Goal: Communication & Community: Share content

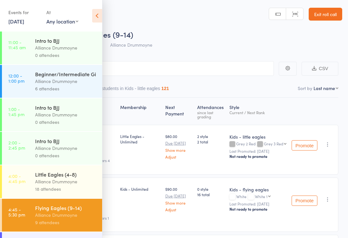
click at [324, 11] on link "Exit roll call" at bounding box center [326, 14] width 34 height 13
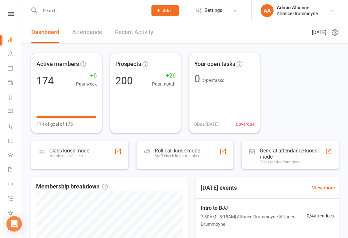
click at [10, 53] on icon at bounding box center [10, 53] width 5 height 5
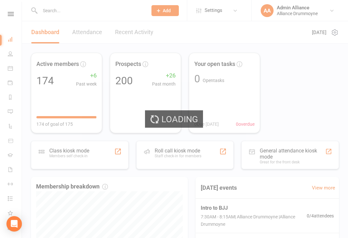
select select "100"
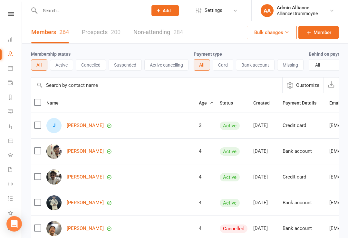
click at [91, 65] on button "Cancelled" at bounding box center [91, 65] width 30 height 12
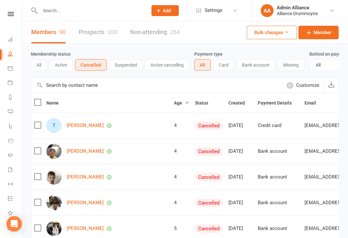
click at [174, 103] on span "Age" at bounding box center [181, 103] width 15 height 5
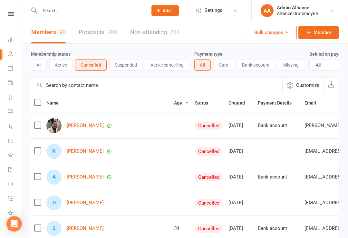
click at [174, 105] on span "Age" at bounding box center [181, 103] width 15 height 5
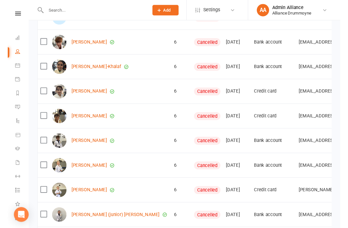
scroll to position [401, 0]
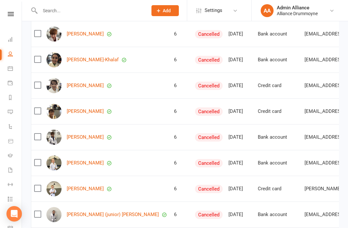
click at [272, 1] on li "AA Admin Alliance Alliance Drummoyne My profile Support & training Terms & cond…" at bounding box center [299, 10] width 97 height 21
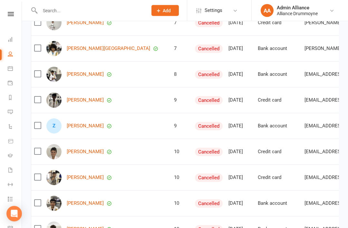
scroll to position [840, 0]
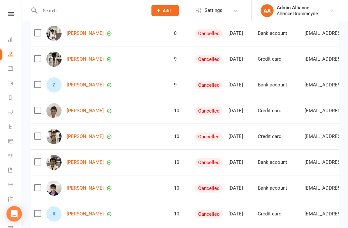
click at [2, 138] on li "Product Sales" at bounding box center [11, 141] width 22 height 14
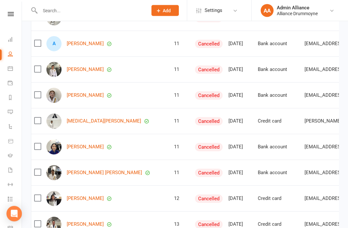
scroll to position [0, 0]
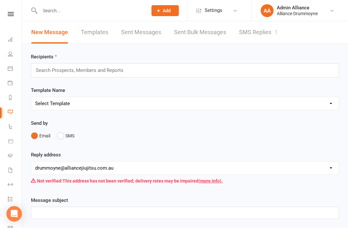
click at [254, 73] on div "Search Prospects, Members and Reports" at bounding box center [185, 70] width 308 height 14
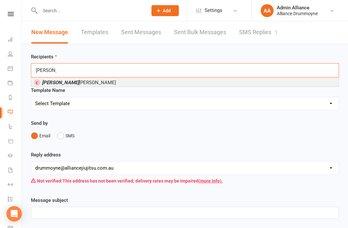
type input "Earl"
click at [237, 83] on li "Earl Pinter" at bounding box center [184, 82] width 307 height 8
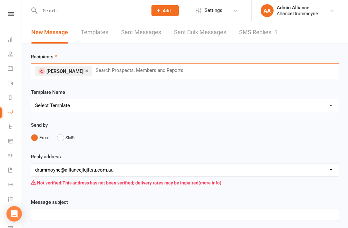
click at [255, 76] on div "× Earl Pinter Search Prospects, Members and Reports" at bounding box center [185, 71] width 308 height 16
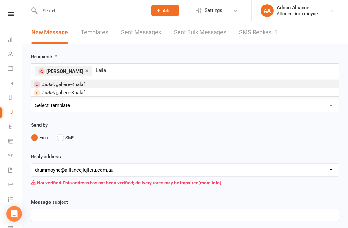
type input "Laila"
click at [168, 82] on li "Laila Ngahere-Khalaf" at bounding box center [184, 84] width 307 height 8
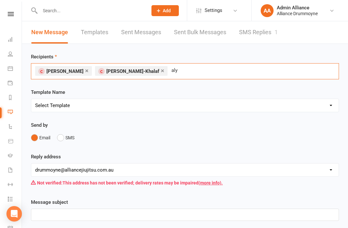
click at [276, 75] on div "× Earl Pinter × Laila Ngahere-Khalaf aly aly" at bounding box center [185, 71] width 308 height 16
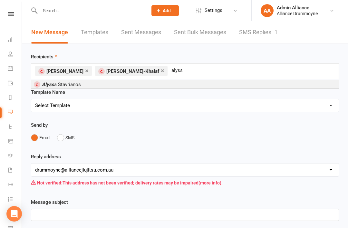
type input "alyss"
click at [258, 82] on li "Alyss a Stavrianos" at bounding box center [184, 84] width 307 height 8
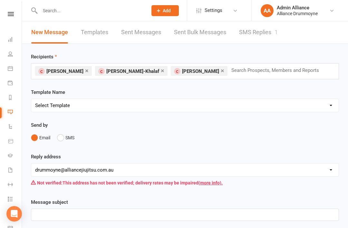
click at [143, 0] on div "Prospect Member Non-attending contact Class / event Appointment Grading event T…" at bounding box center [165, 10] width 44 height 21
click at [255, 69] on input "text" at bounding box center [278, 70] width 95 height 8
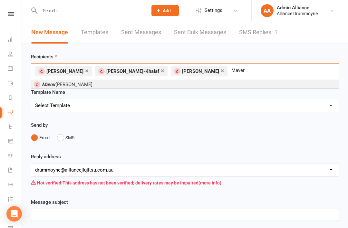
type input "Maver"
click at [234, 86] on li "Maver ick Thompson" at bounding box center [184, 84] width 307 height 8
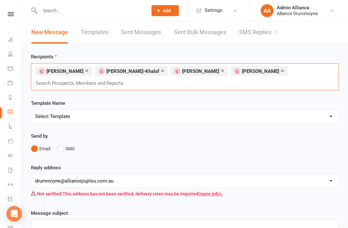
click at [261, 85] on div "× Earl Pinter × Laila Ngahere-Khalaf × Alyssa Stavrianos × Maverick Thompson Se…" at bounding box center [185, 76] width 308 height 27
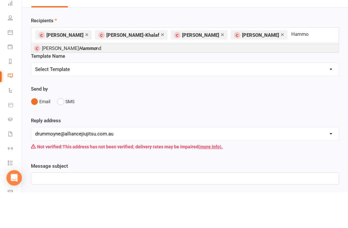
type input "Hammo"
click at [141, 80] on li "Vincent Hammo nd" at bounding box center [184, 84] width 307 height 8
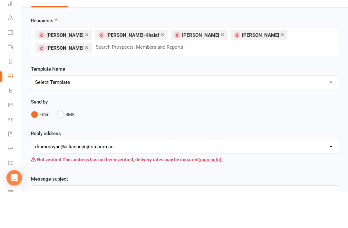
scroll to position [36, 0]
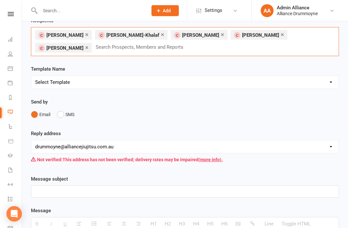
click at [270, 47] on div "× Earl Pinter × Laila Ngahere-Khalaf × Alyssa Stavrianos × Maverick Thompson × …" at bounding box center [185, 41] width 308 height 29
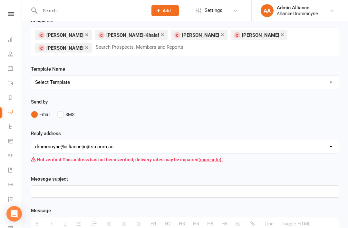
scroll to position [36, 0]
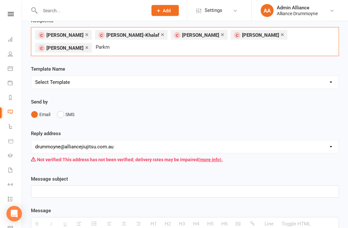
click at [159, 49] on div "× Earl Pinter × Laila Ngahere-Khalaf × Alyssa Stavrianos × Maverick Thompson × …" at bounding box center [185, 41] width 308 height 29
click at [212, 52] on div "× Earl Pinter × Laila Ngahere-Khalaf × Alyssa Stavrianos × Maverick Thompson × …" at bounding box center [185, 41] width 308 height 29
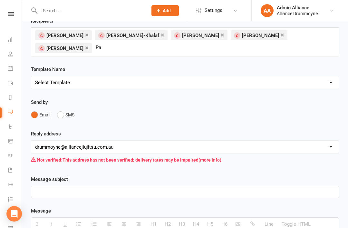
type input "P"
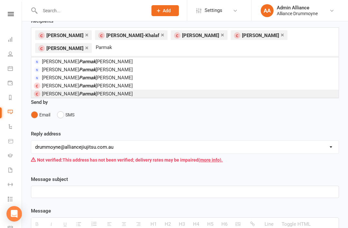
type input "Parmak"
click at [84, 93] on span "Phoebe Parmak ellis" at bounding box center [87, 94] width 91 height 6
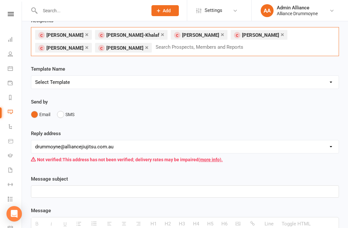
click at [202, 43] on input "text" at bounding box center [202, 47] width 95 height 8
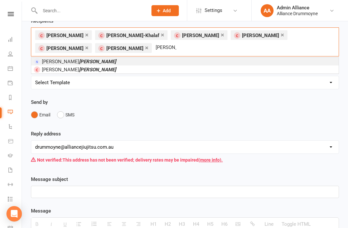
type input "Slater"
click at [118, 69] on li "Henry Slater" at bounding box center [184, 69] width 307 height 8
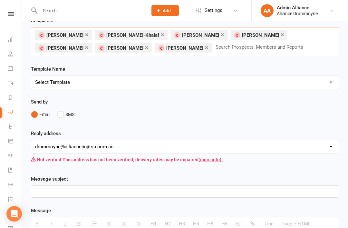
click at [229, 48] on input "text" at bounding box center [262, 47] width 95 height 8
type input "B"
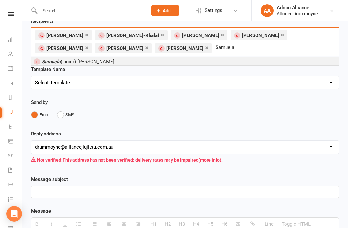
type input "Samuela"
click at [157, 64] on li "Samuela (junior) Gerrey-Burgess" at bounding box center [184, 61] width 307 height 8
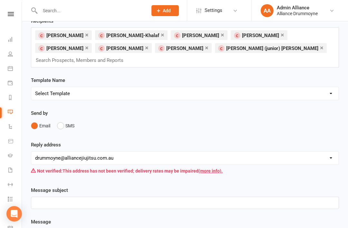
scroll to position [26, 0]
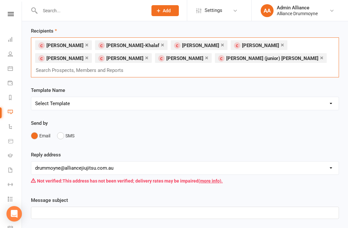
click at [266, 75] on div "× Earl Pinter × Laila Ngahere-Khalaf × Alyssa Stavrianos × Maverick Thompson × …" at bounding box center [185, 57] width 308 height 40
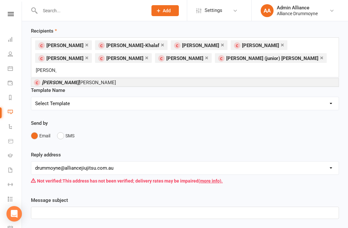
type input "Finn"
click at [181, 78] on li "Finn Gesmundo" at bounding box center [184, 82] width 307 height 8
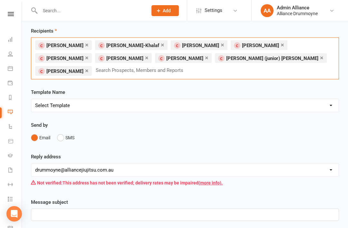
click at [215, 71] on div "× Earl Pinter × Laila Ngahere-Khalaf × Alyssa Stavrianos × Maverick Thompson × …" at bounding box center [185, 58] width 308 height 42
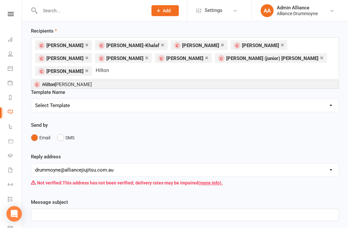
type input "Hilton"
click at [144, 83] on li "Hilton Chalker" at bounding box center [184, 84] width 307 height 8
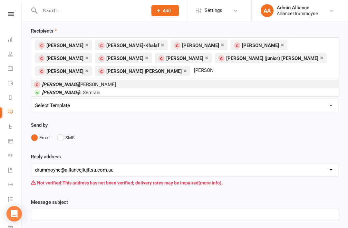
type input "luca"
click at [191, 85] on li "Luca Pulitano" at bounding box center [184, 84] width 307 height 8
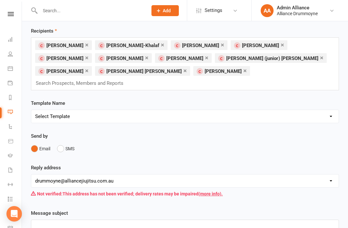
click at [130, 79] on input "text" at bounding box center [82, 83] width 95 height 8
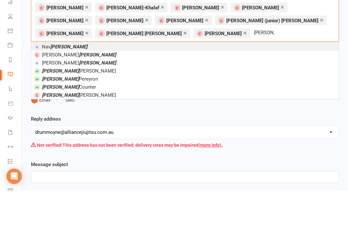
type input "Thomas"
click at [91, 129] on li "Thomas Geraghty" at bounding box center [184, 133] width 307 height 8
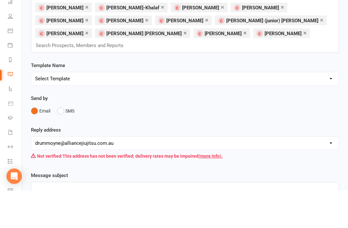
scroll to position [63, 0]
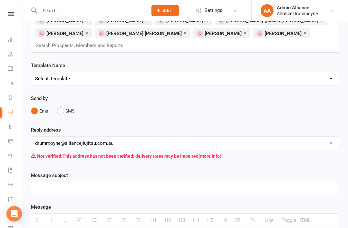
click at [267, 40] on div "× Earl Pinter × Laila Ngahere-Khalaf × Alyssa Stavrianos × Maverick Thompson × …" at bounding box center [185, 26] width 308 height 53
click at [286, 42] on div "× Earl Pinter × Laila Ngahere-Khalaf × Alyssa Stavrianos × Maverick Thompson × …" at bounding box center [185, 26] width 308 height 53
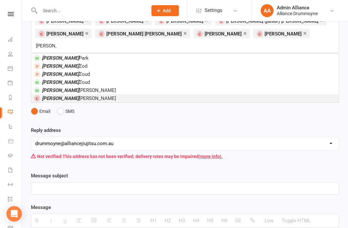
type input "Noah"
click at [82, 94] on li "Noah Werner" at bounding box center [184, 98] width 307 height 8
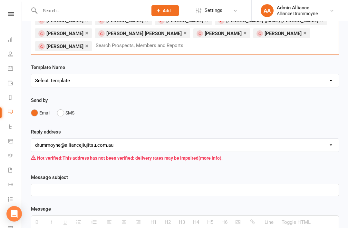
click at [282, 50] on div "× Earl Pinter × Laila Ngahere-Khalaf × Alyssa Stavrianos × Maverick Thompson × …" at bounding box center [185, 27] width 308 height 55
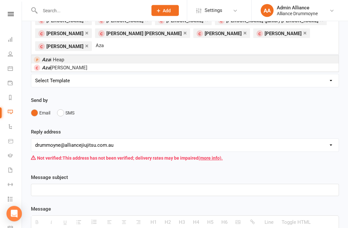
scroll to position [63, 0]
click at [117, 41] on input "Aza" at bounding box center [106, 45] width 22 height 8
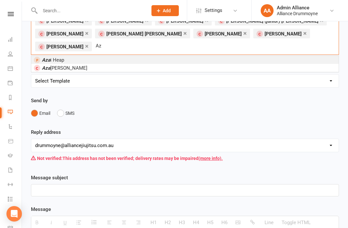
type input "A"
type input "Zak"
click at [256, 56] on li "Zak ee Bailey" at bounding box center [184, 60] width 307 height 8
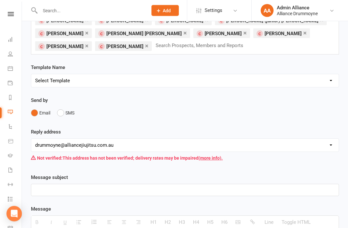
scroll to position [63, 0]
click at [261, 47] on div "× Earl Pinter × Laila Ngahere-Khalaf × Alyssa Stavrianos × Maverick Thompson × …" at bounding box center [185, 27] width 308 height 55
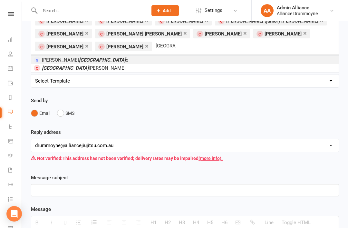
type input "Rome"
click at [107, 67] on li "Rome Cherrington" at bounding box center [184, 68] width 307 height 8
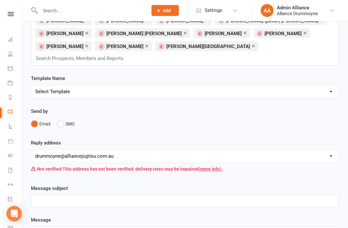
scroll to position [63, 0]
click at [130, 54] on input "text" at bounding box center [82, 58] width 95 height 8
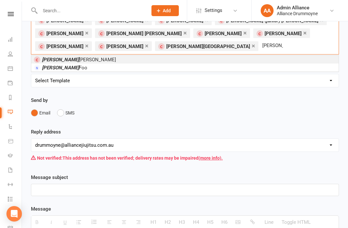
type input "Adrian"
click at [152, 58] on li "Adrian Thomas" at bounding box center [184, 59] width 307 height 8
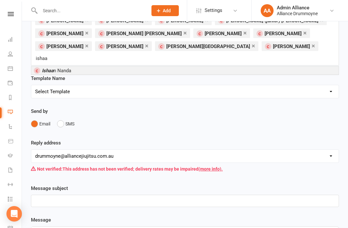
type input "ishaa"
click at [46, 66] on li "Ishaa n Nanda" at bounding box center [184, 70] width 307 height 8
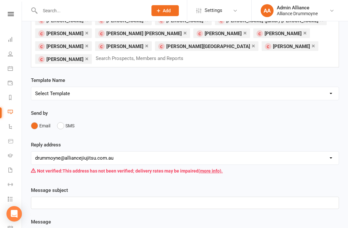
click at [262, 66] on div "× Earl Pinter × Laila Ngahere-Khalaf × Alyssa Stavrianos × Maverick Thompson × …" at bounding box center [185, 34] width 308 height 68
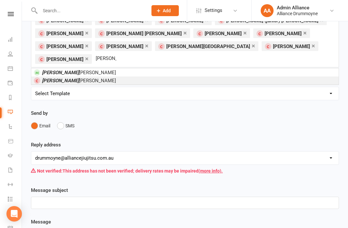
type input "Zoe"
click at [169, 76] on li "Zoe Van Dijk" at bounding box center [184, 80] width 307 height 8
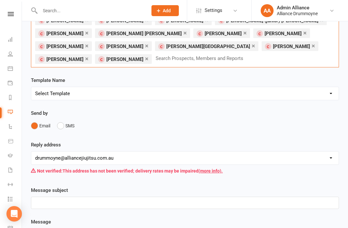
click at [252, 60] on div "× Earl Pinter × Laila Ngahere-Khalaf × Alyssa Stavrianos × Maverick Thompson × …" at bounding box center [185, 34] width 308 height 68
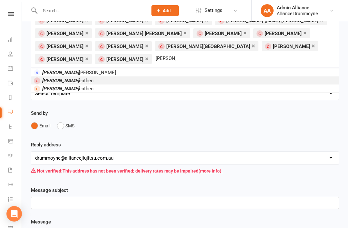
type input "Daniel l"
click at [95, 76] on li "Daniel L enthen" at bounding box center [184, 80] width 307 height 8
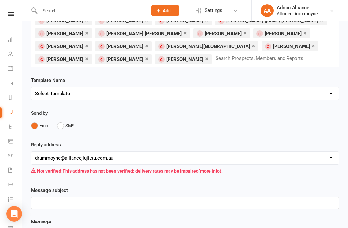
click at [233, 64] on div "× Earl Pinter × Laila Ngahere-Khalaf × Alyssa Stavrianos × Maverick Thompson × …" at bounding box center [185, 34] width 308 height 68
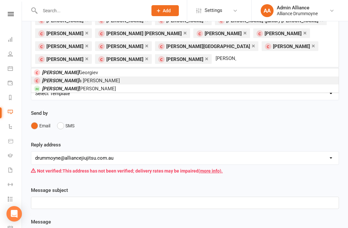
type input "Kai"
click at [99, 77] on li "Kai a Stanton" at bounding box center [184, 80] width 307 height 8
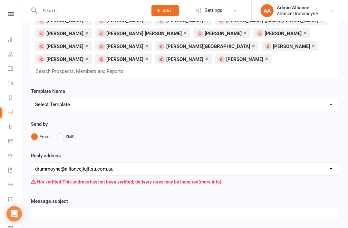
click at [265, 60] on link "×" at bounding box center [267, 58] width 4 height 10
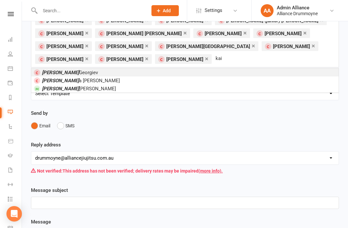
type input "kai"
click at [75, 75] on li "Kai Georgiev" at bounding box center [184, 72] width 307 height 8
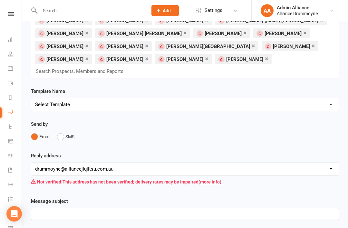
click at [130, 67] on input "text" at bounding box center [82, 71] width 95 height 8
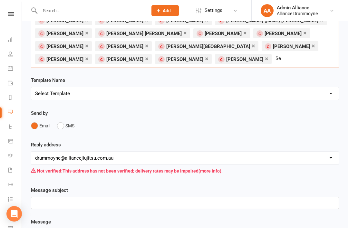
type input "S"
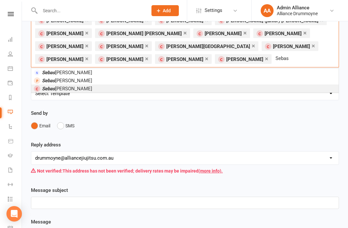
type input "Sebas"
click at [80, 91] on li "Sebas tien Lee" at bounding box center [184, 88] width 307 height 8
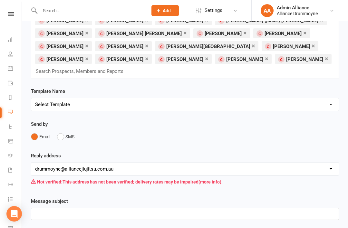
click at [130, 67] on input "text" at bounding box center [82, 71] width 95 height 8
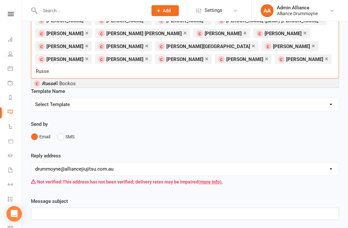
type input "Russe"
click at [168, 79] on li "Russe ll Bockos" at bounding box center [184, 83] width 307 height 8
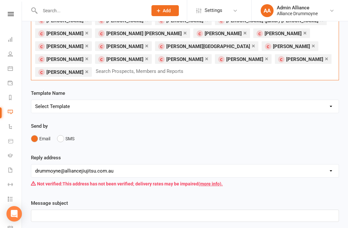
click at [241, 74] on div "× Earl Pinter × Laila Ngahere-Khalaf × Alyssa Stavrianos × Maverick Thompson × …" at bounding box center [185, 40] width 308 height 81
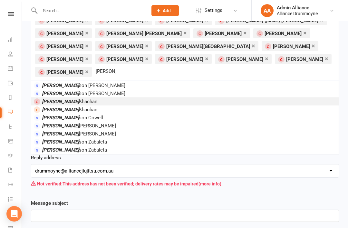
type input "Ali"
click at [73, 97] on li "Ali Khachan" at bounding box center [184, 101] width 307 height 8
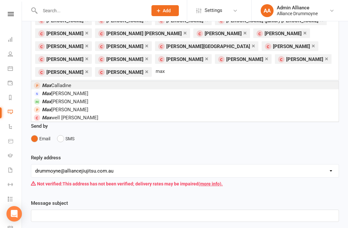
type input "max"
click at [73, 113] on li "Max well Ryan" at bounding box center [184, 117] width 307 height 8
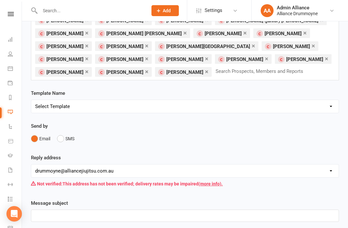
click at [186, 71] on div "× Earl Pinter × Laila Ngahere-Khalaf × Alyssa Stavrianos × Maverick Thompson × …" at bounding box center [185, 40] width 308 height 81
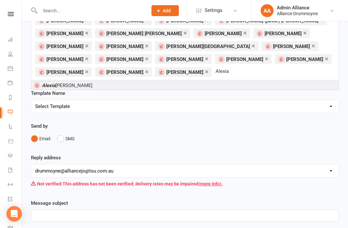
type input "Alexia"
click at [132, 89] on li "Alexia Kanagaratnam" at bounding box center [184, 85] width 307 height 8
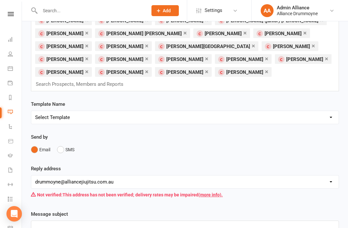
click at [130, 80] on input "text" at bounding box center [82, 84] width 95 height 8
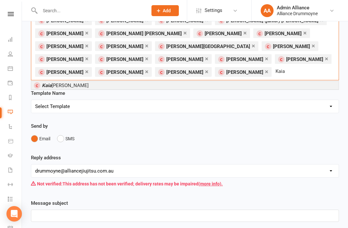
type input "Kaia"
click at [49, 85] on em "Kaia" at bounding box center [47, 85] width 10 height 6
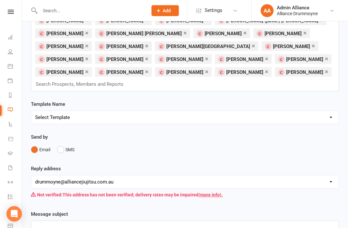
scroll to position [3, 0]
click at [130, 80] on input "text" at bounding box center [82, 84] width 95 height 8
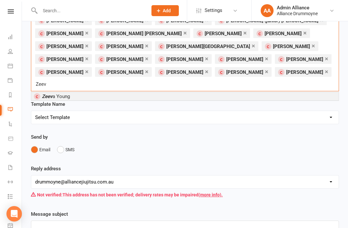
type input "Zeev"
click at [45, 93] on em "Zeev" at bounding box center [47, 96] width 11 height 6
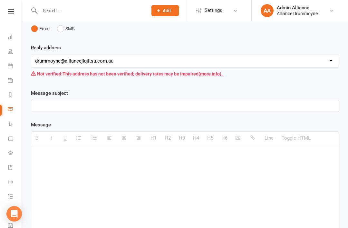
scroll to position [90, 0]
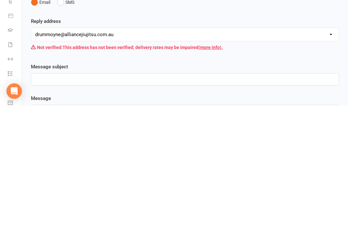
click at [119, 198] on p at bounding box center [185, 202] width 300 height 8
click at [80, 198] on p at bounding box center [185, 202] width 300 height 8
paste div
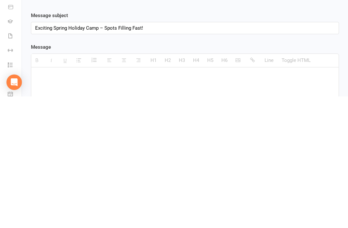
scroll to position [212, 0]
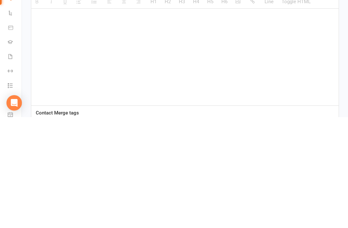
click at [202, 120] on div at bounding box center [184, 168] width 307 height 97
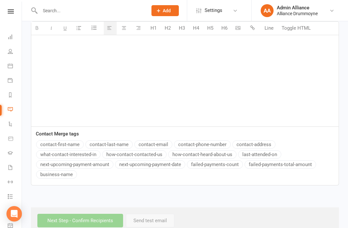
click at [98, 51] on div at bounding box center [184, 78] width 307 height 97
paste div
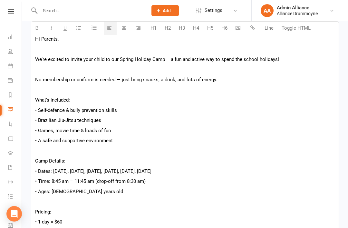
click at [34, 61] on div "Hi Parents, We’re excited to invite your child to our Spring Holiday Camp – a f…" at bounding box center [184, 150] width 307 height 241
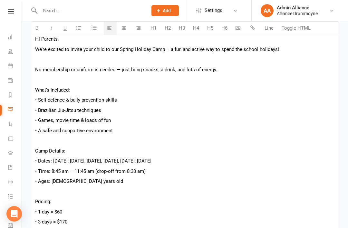
click at [38, 70] on p "No membership or uniform is needed — just bring snacks, a drink, and lots of en…" at bounding box center [185, 70] width 300 height 8
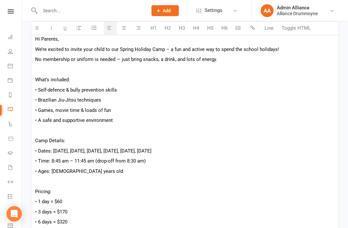
click at [124, 58] on span "No membership or uniform is needed — just bring snacks, a drink, and lots of en…" at bounding box center [126, 59] width 182 height 6
click at [120, 58] on span "No membership or uniform is needed — just bring snacks, a drink, and lots of en…" at bounding box center [126, 59] width 182 height 6
click at [57, 75] on div "Hi Parents, We’re excited to invite your child to our Spring Holiday Camp – a f…" at bounding box center [184, 140] width 307 height 221
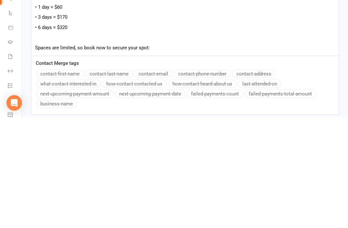
scroll to position [378, 0]
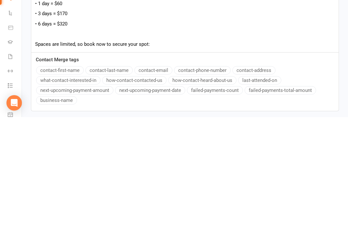
click at [163, 151] on p "Spaces are limited, so book now to secure your spot:" at bounding box center [185, 155] width 300 height 8
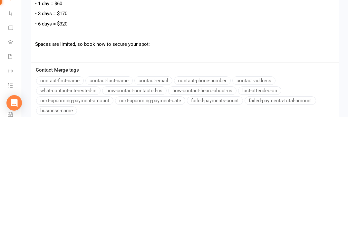
scroll to position [426, 0]
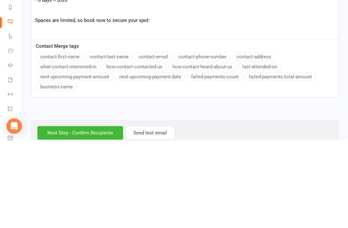
click at [100, 35] on div "Hi Parents, We’re excited to invite your child to our Spring Holiday Camp – a f…" at bounding box center [184, 16] width 307 height 221
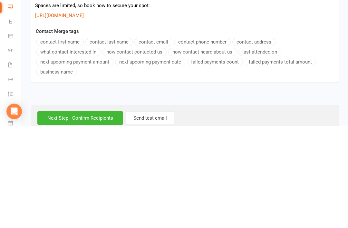
scroll to position [446, 0]
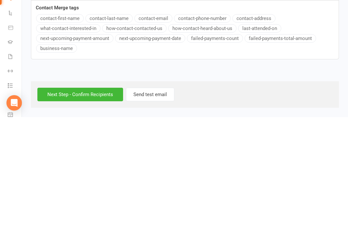
click at [92, 198] on input "Next Step - Confirm Recipients" at bounding box center [80, 205] width 86 height 14
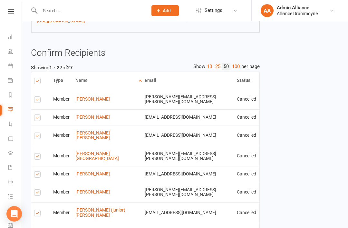
scroll to position [288, 0]
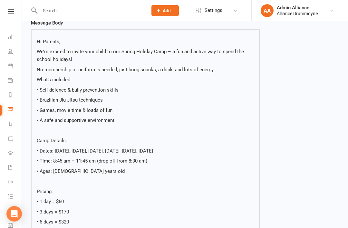
scroll to position [0, 0]
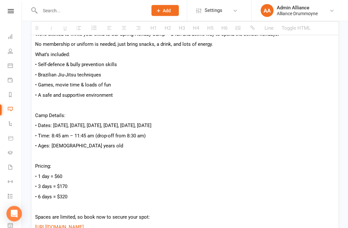
scroll to position [413, 0]
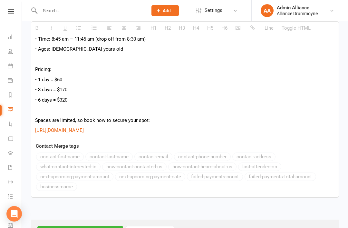
click at [268, 129] on p "https://app.clubworx.com/websites/alliance-drummoyne/waivers/kids-sign-up-1/sig…" at bounding box center [185, 130] width 300 height 8
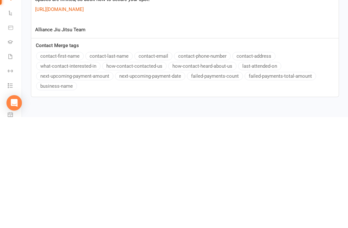
scroll to position [466, 0]
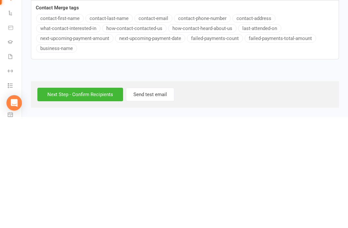
click at [97, 198] on input "Next Step - Confirm Recipients" at bounding box center [80, 205] width 86 height 14
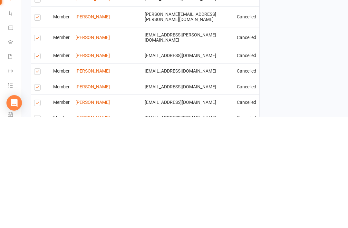
scroll to position [685, 0]
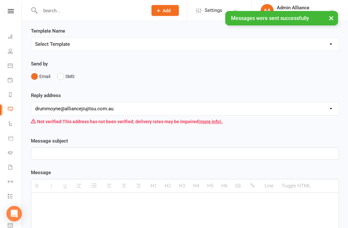
scroll to position [61, 0]
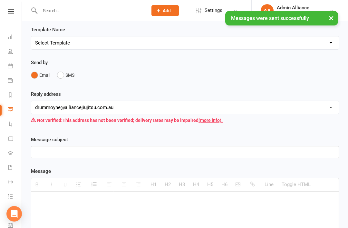
click at [13, 38] on link "Dashboard" at bounding box center [15, 37] width 14 height 14
